Goal: Task Accomplishment & Management: Manage account settings

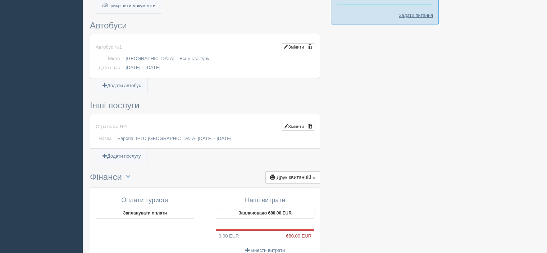
scroll to position [321, 0]
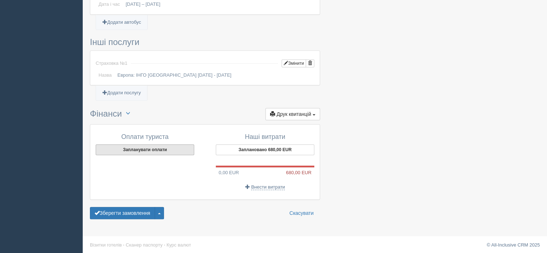
click at [154, 147] on button "Запланувати оплати" at bounding box center [145, 149] width 99 height 11
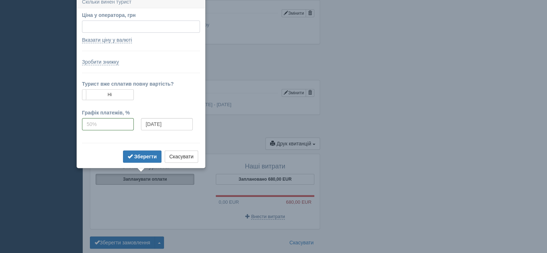
scroll to position [288, 0]
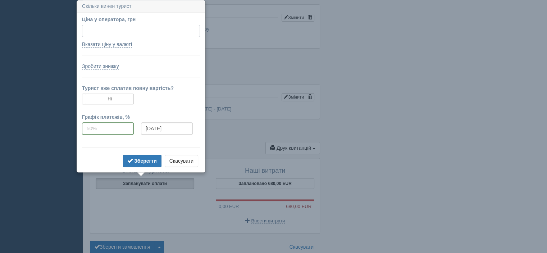
click at [105, 32] on input "Ціна у оператора, грн" at bounding box center [141, 31] width 118 height 12
type input "38300"
type input "783.23"
click at [105, 45] on link "Вказати ціну у валюті" at bounding box center [107, 44] width 50 height 6
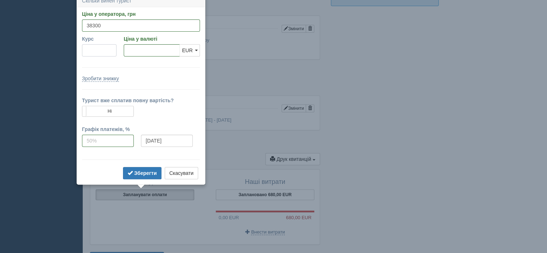
scroll to position [271, 0]
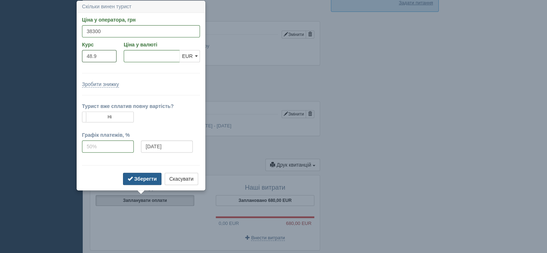
type input "48.9"
type input "783.23"
click at [138, 177] on b "Зберегти" at bounding box center [145, 179] width 23 height 6
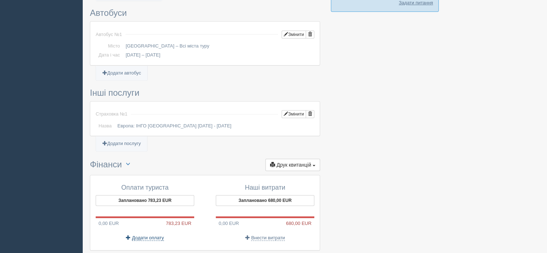
click at [149, 236] on span "Додати оплату" at bounding box center [148, 238] width 32 height 6
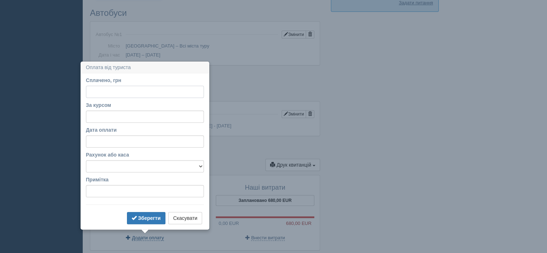
scroll to position [321, 0]
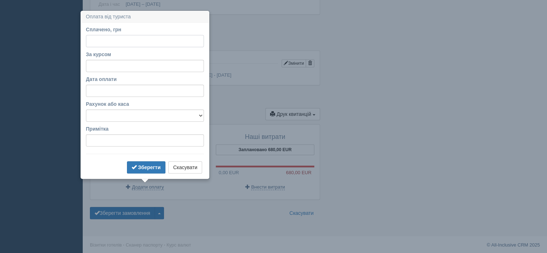
click at [112, 40] on input "Сплачено, грн" at bounding box center [145, 41] width 118 height 12
type input "38300"
click at [111, 66] on input "За курсом" at bounding box center [145, 66] width 118 height 12
type input "48.9"
click at [115, 115] on select "каса Бориспіль каса БЦ р/р МоноБанк р/р ПриватБанк" at bounding box center [145, 115] width 118 height 12
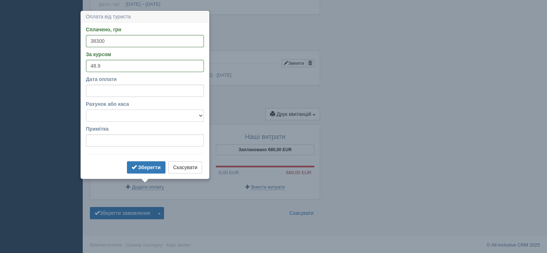
select select "250"
click at [86, 109] on select "каса Бориспіль каса БЦ р/р МоноБанк р/р ПриватБанк" at bounding box center [145, 115] width 118 height 12
click at [147, 168] on b "Зберегти" at bounding box center [149, 168] width 23 height 6
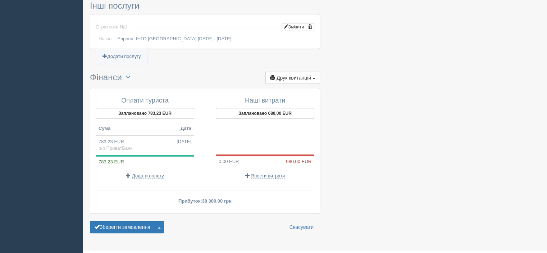
scroll to position [372, 0]
